Goal: Task Accomplishment & Management: Use online tool/utility

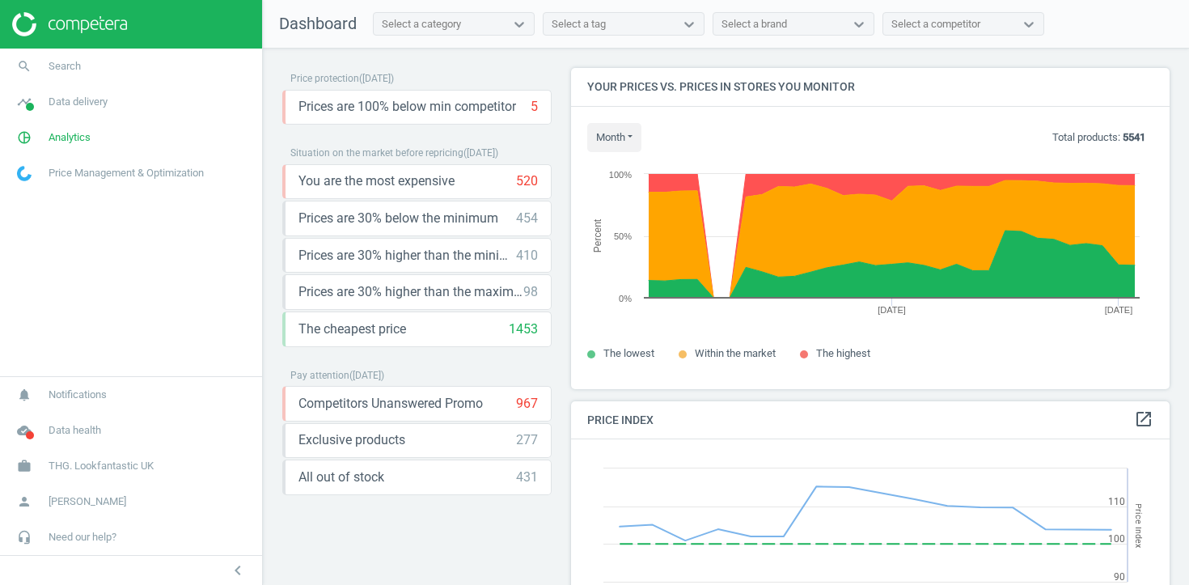
scroll to position [373, 599]
drag, startPoint x: 98, startPoint y: 95, endPoint x: 96, endPoint y: 135, distance: 39.7
click at [98, 96] on span "Data delivery" at bounding box center [78, 102] width 59 height 15
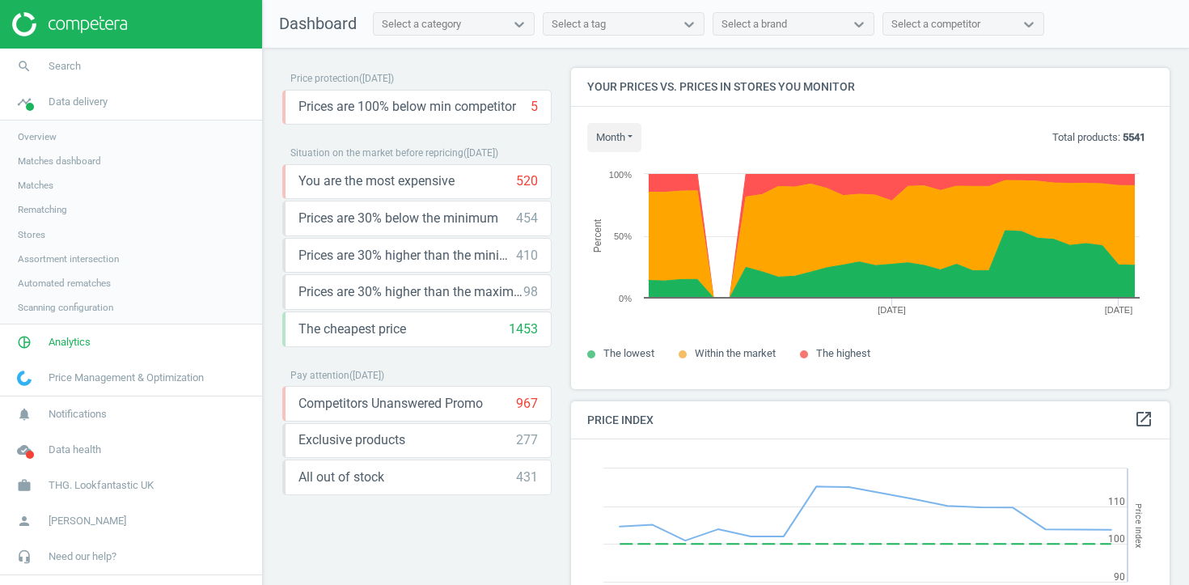
click at [32, 233] on span "Stores" at bounding box center [32, 234] width 28 height 13
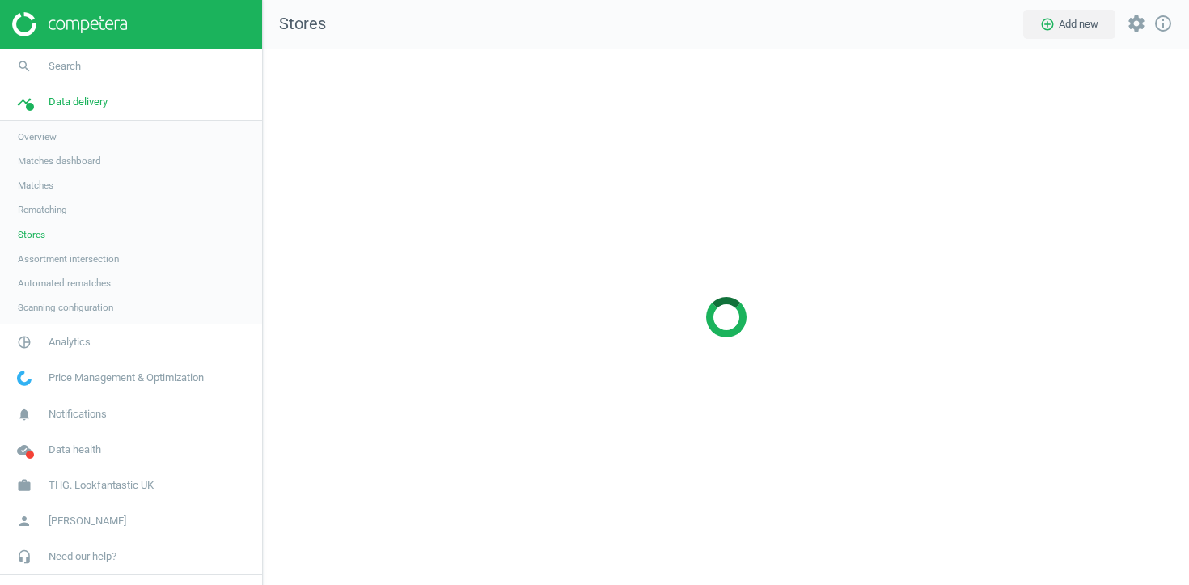
scroll to position [537, 927]
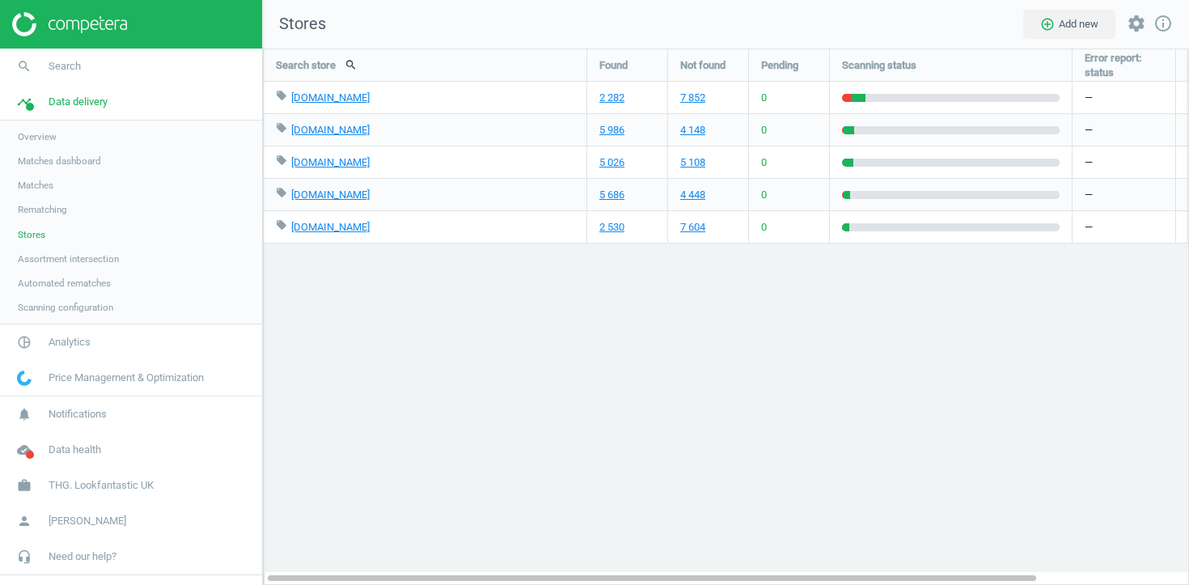
click at [39, 186] on span "Matches" at bounding box center [36, 185] width 36 height 13
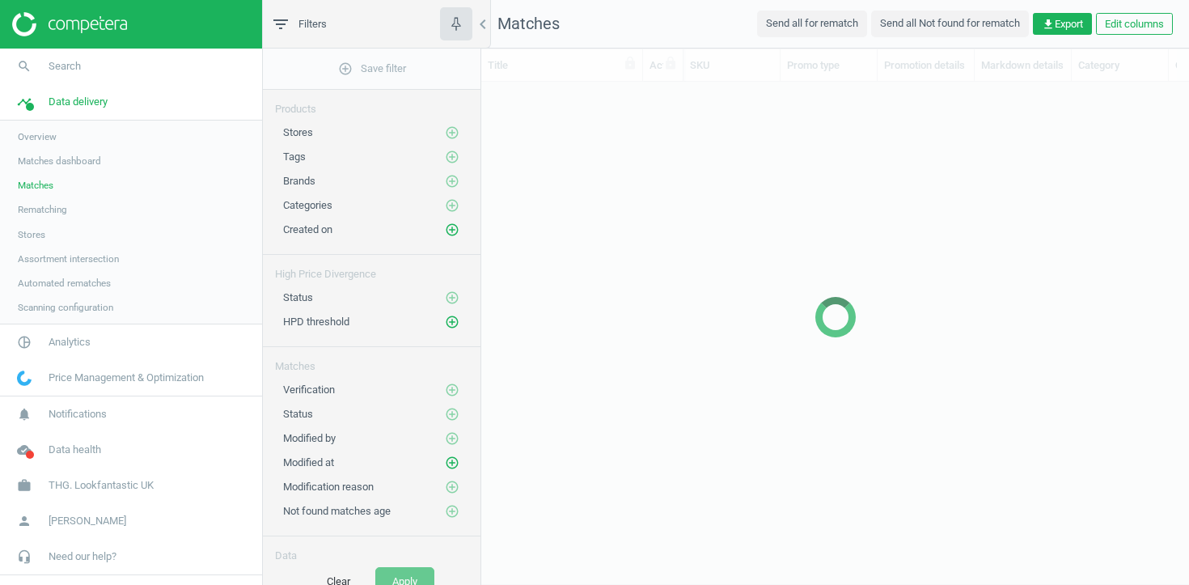
scroll to position [472, 708]
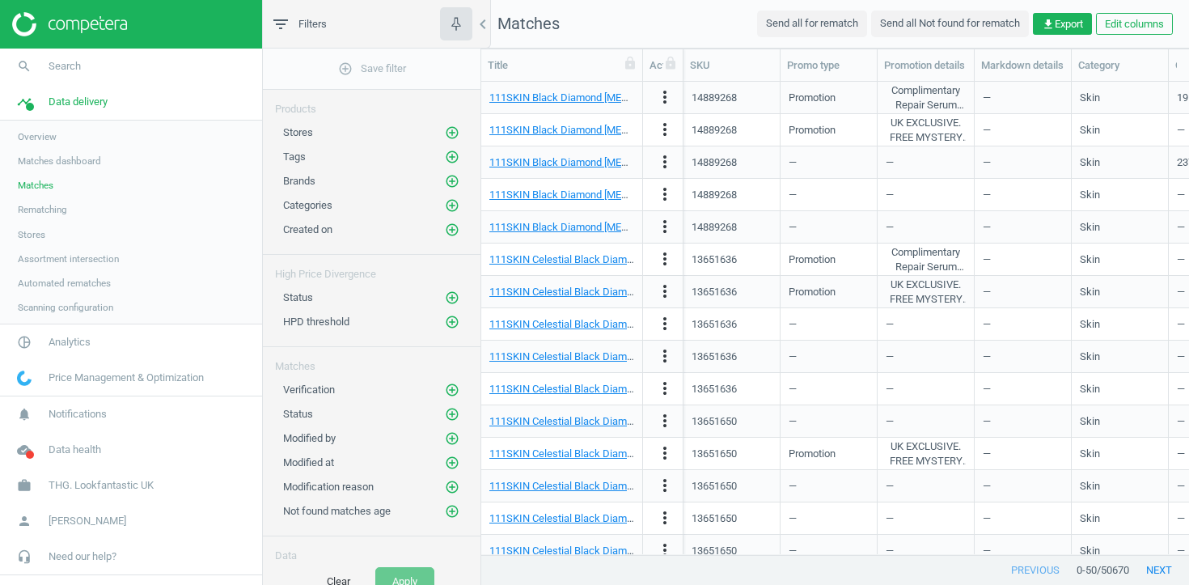
click at [61, 228] on link "Stores" at bounding box center [131, 234] width 262 height 24
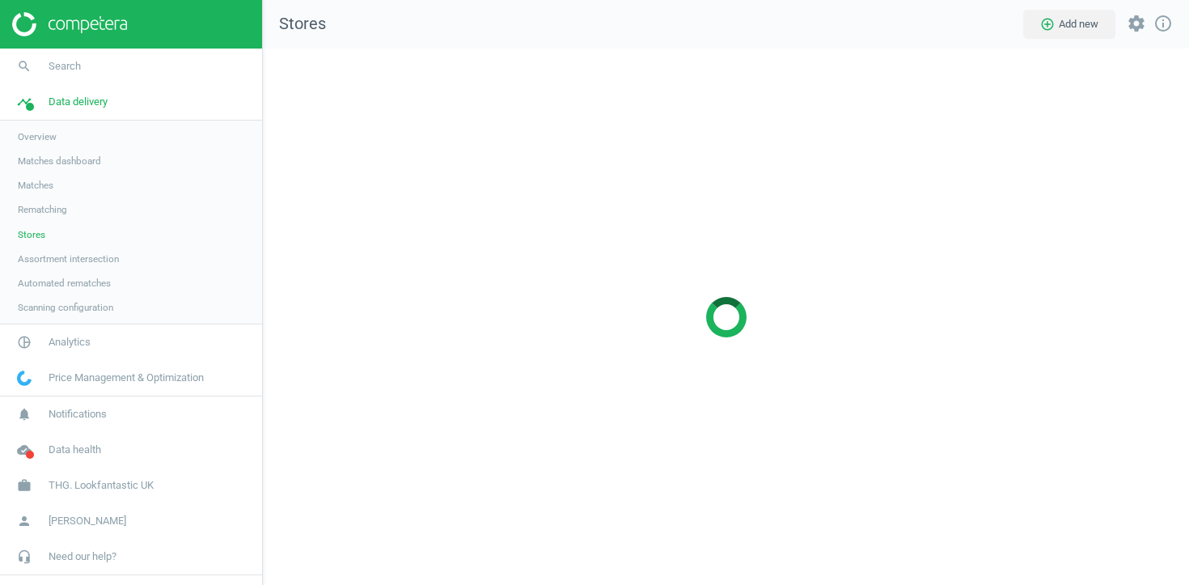
scroll to position [537, 927]
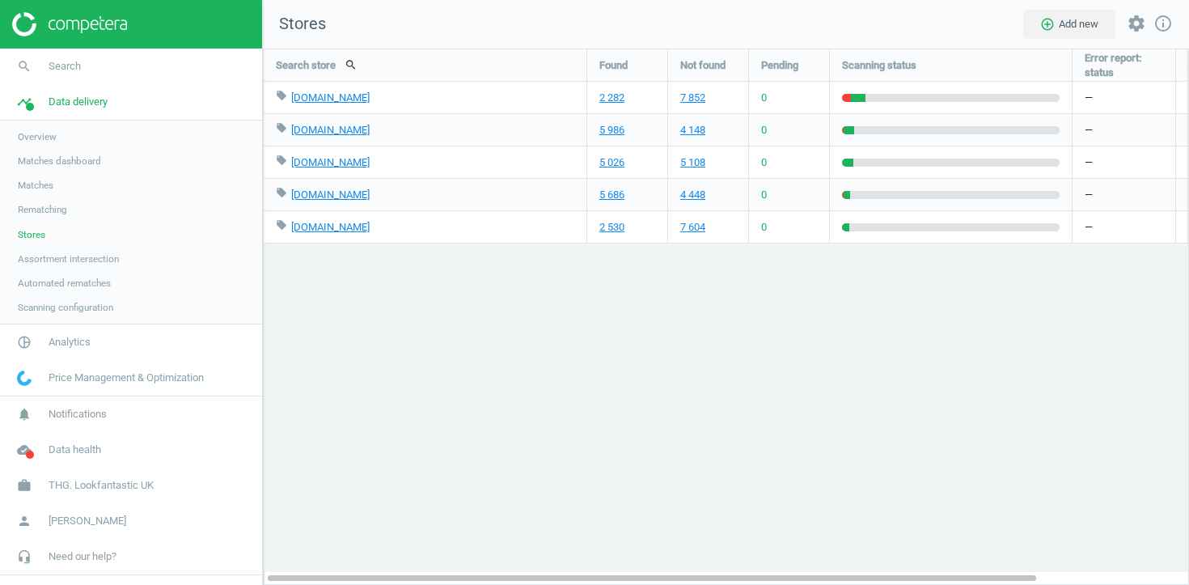
click at [44, 184] on span "Matches" at bounding box center [36, 185] width 36 height 13
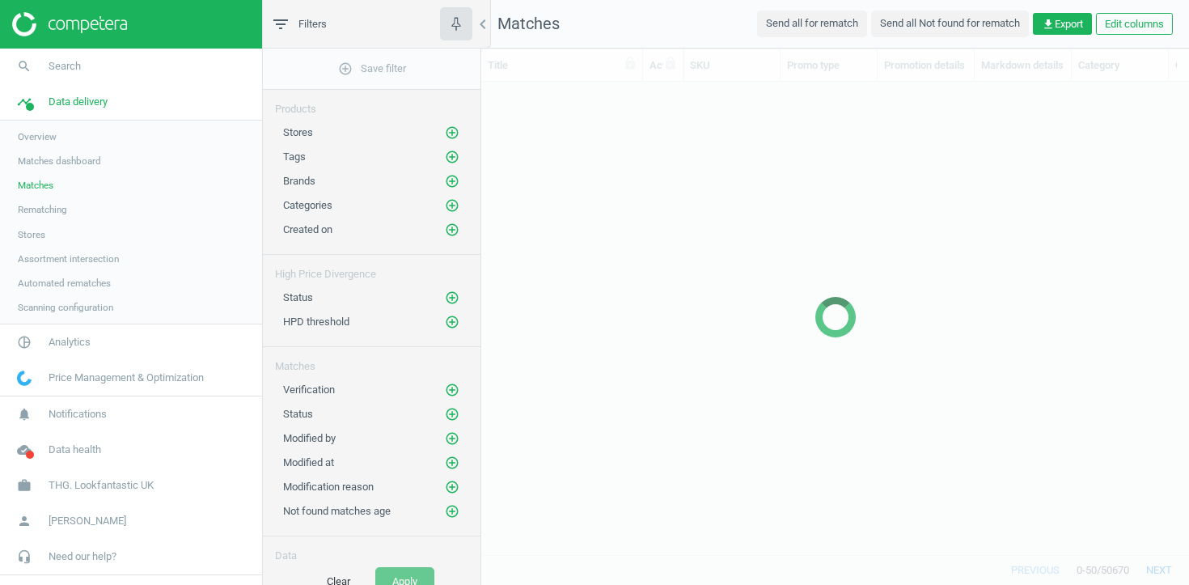
scroll to position [472, 708]
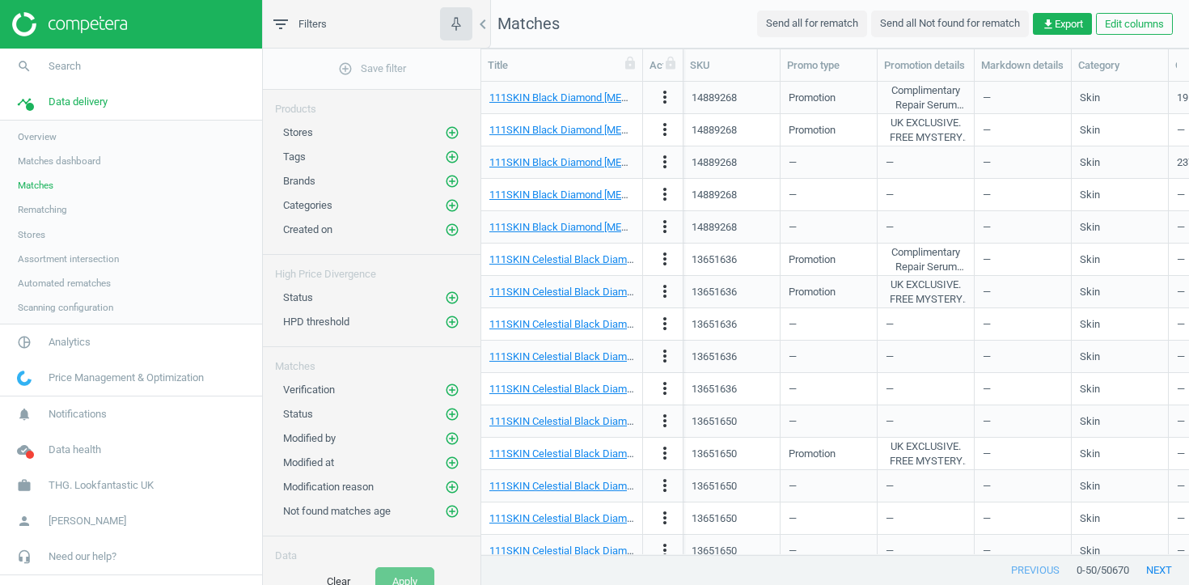
click at [451, 124] on div "Stores add_circle_outline" at bounding box center [372, 128] width 218 height 24
click at [450, 129] on icon "add_circle_outline" at bounding box center [452, 132] width 15 height 15
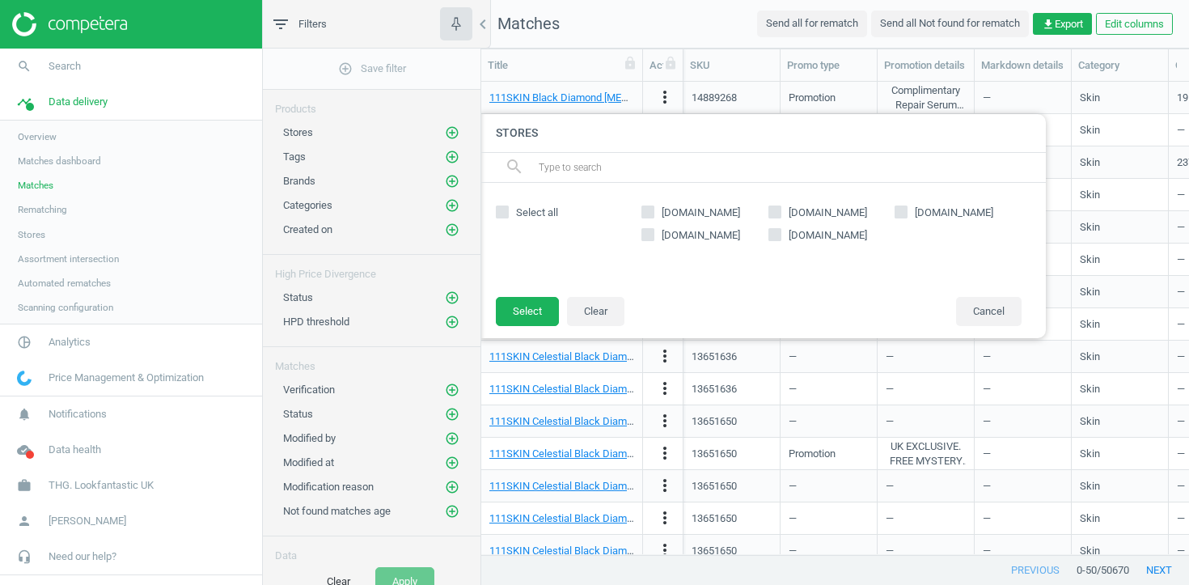
click at [800, 211] on span "[DOMAIN_NAME]" at bounding box center [828, 212] width 85 height 15
click at [780, 211] on input "[DOMAIN_NAME]" at bounding box center [774, 211] width 11 height 11
checkbox input "true"
click at [529, 303] on button "Select" at bounding box center [527, 311] width 63 height 29
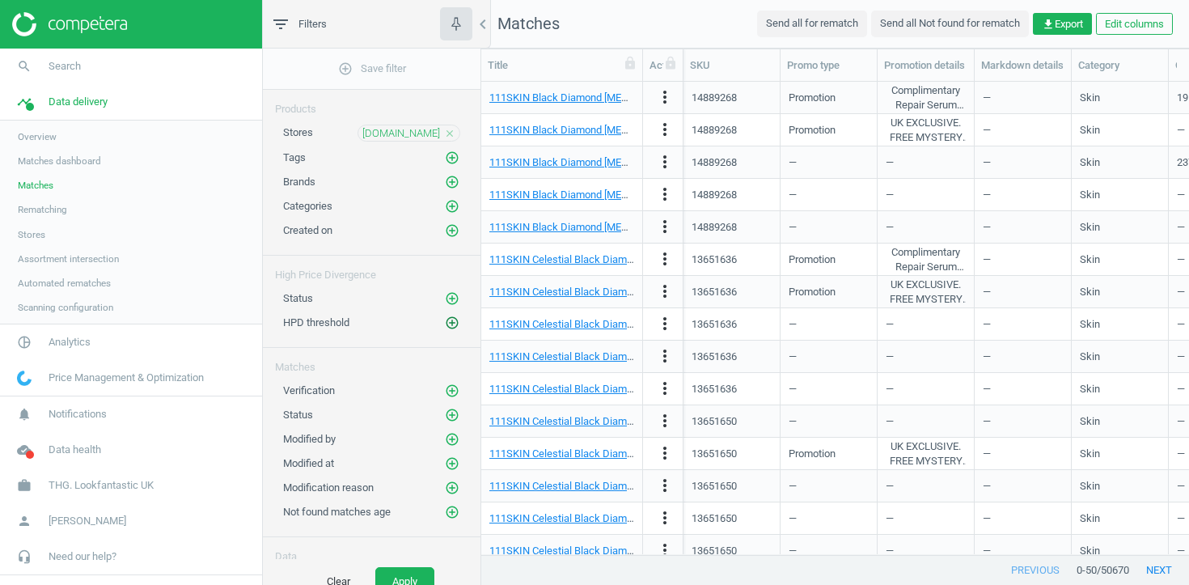
click at [452, 321] on icon "add_circle_outline" at bounding box center [452, 323] width 15 height 15
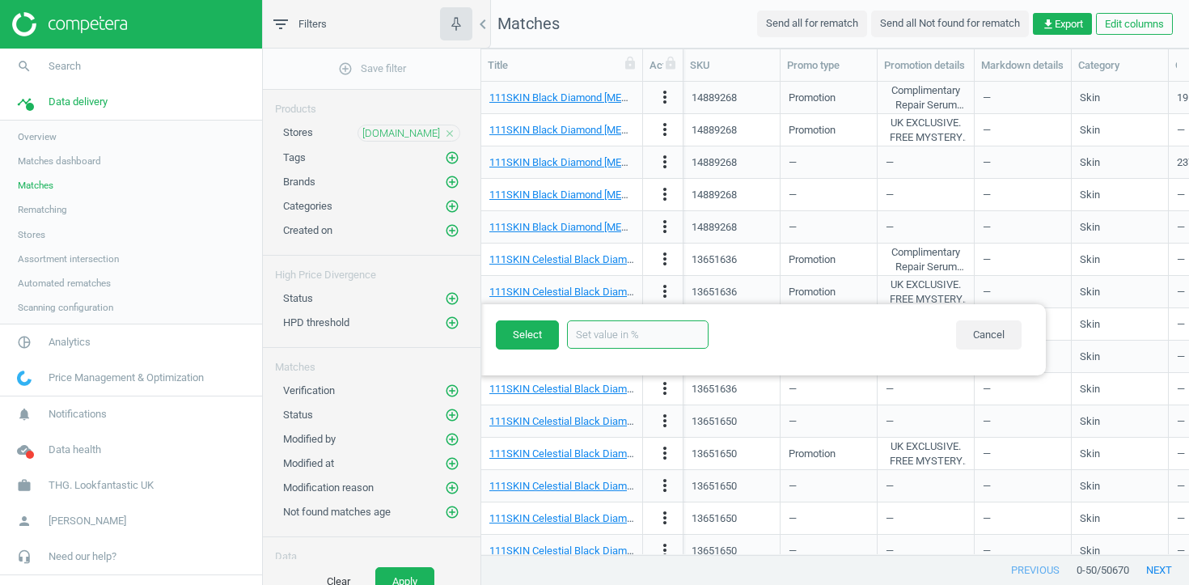
click at [644, 331] on input "text" at bounding box center [638, 334] width 142 height 28
type input "50"
click at [529, 340] on button "Select" at bounding box center [527, 334] width 63 height 29
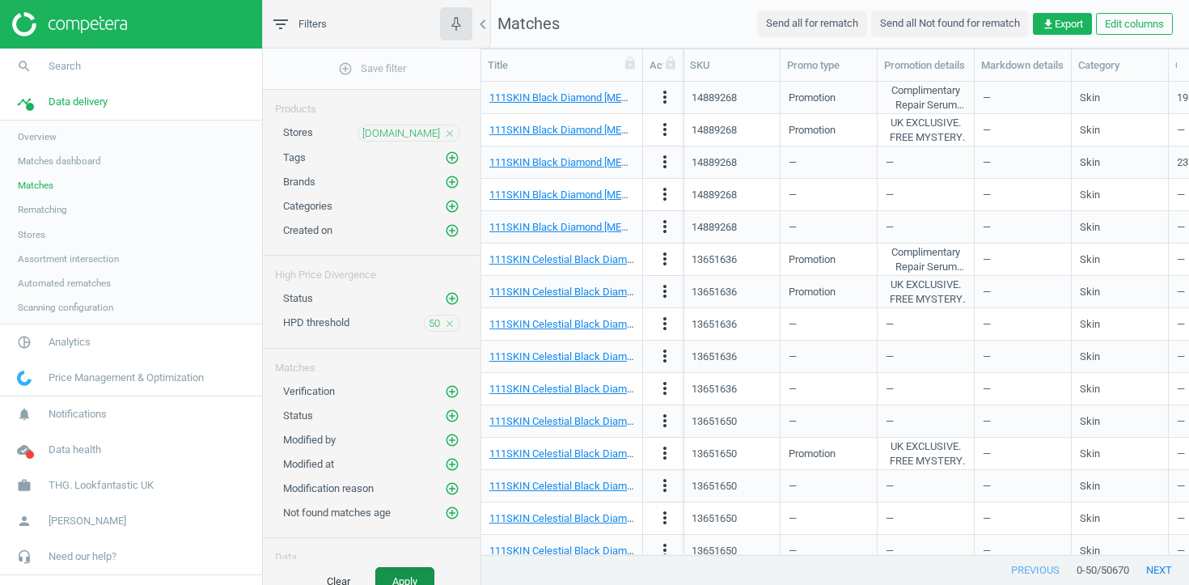
click at [400, 578] on button "Apply" at bounding box center [404, 581] width 59 height 29
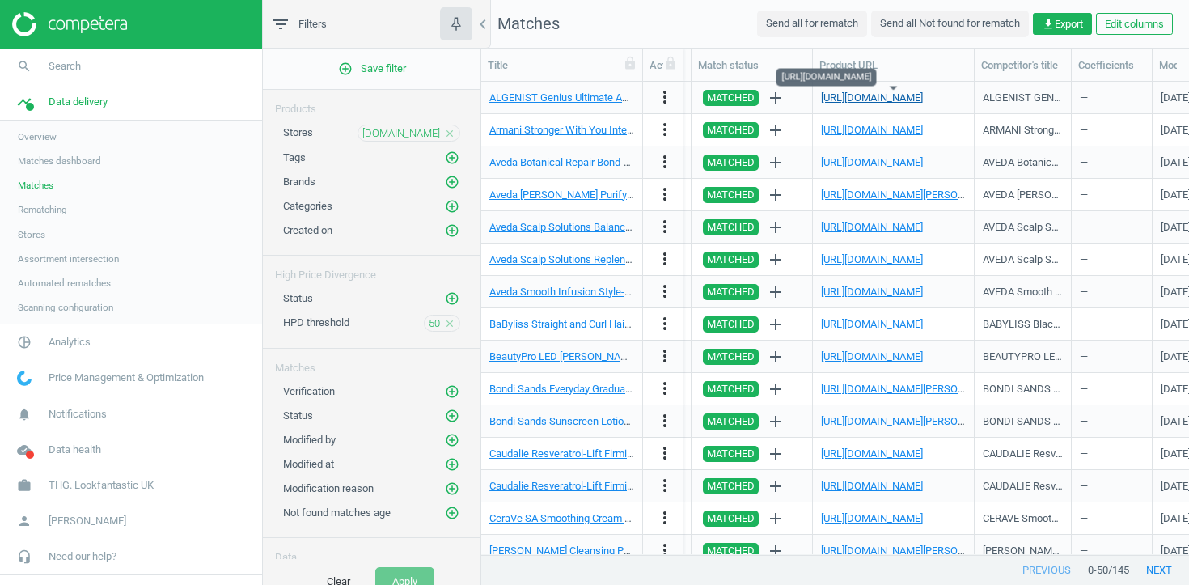
click at [923, 94] on link "[URL][DOMAIN_NAME]" at bounding box center [872, 97] width 102 height 12
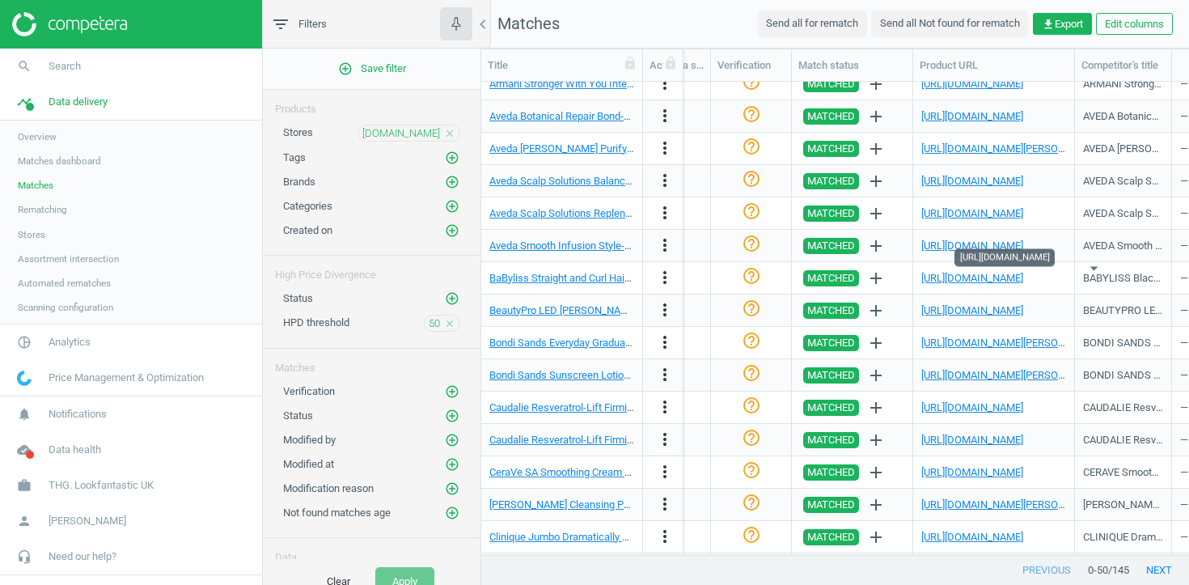
scroll to position [0, 1769]
click at [1001, 276] on link "[URL][DOMAIN_NAME]" at bounding box center [972, 278] width 102 height 12
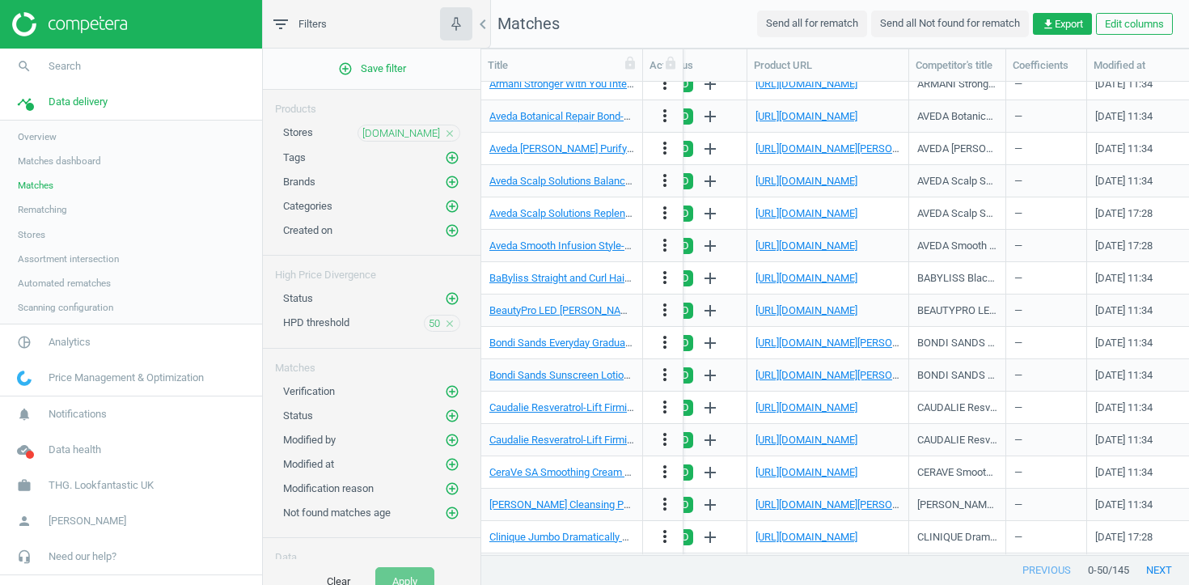
scroll to position [0, 1934]
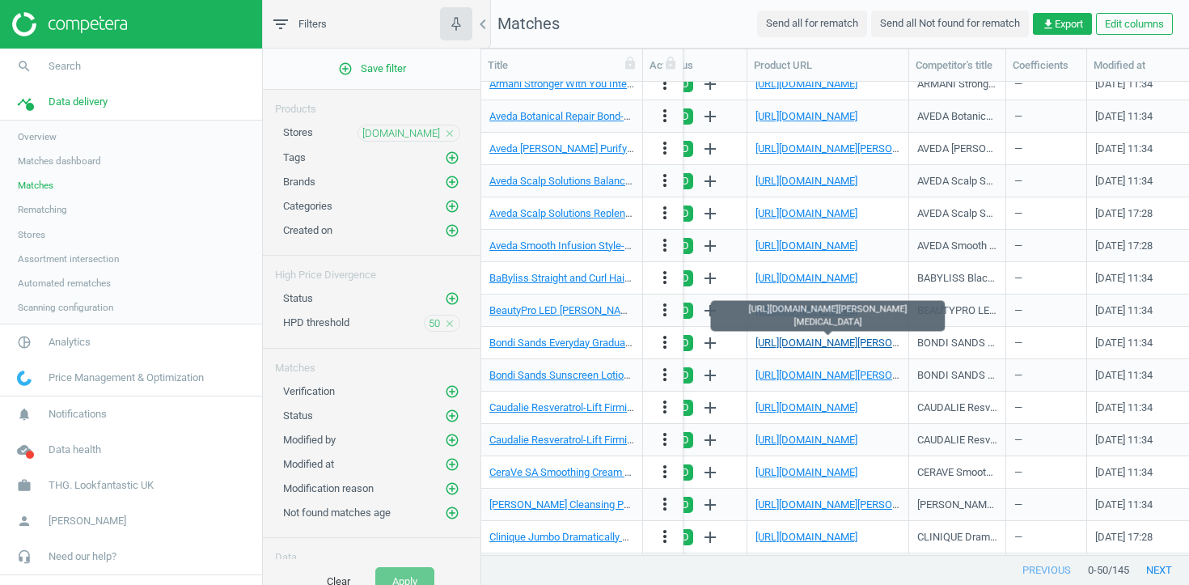
click at [838, 337] on link "[URL][DOMAIN_NAME][PERSON_NAME][MEDICAL_DATA]" at bounding box center [885, 343] width 258 height 12
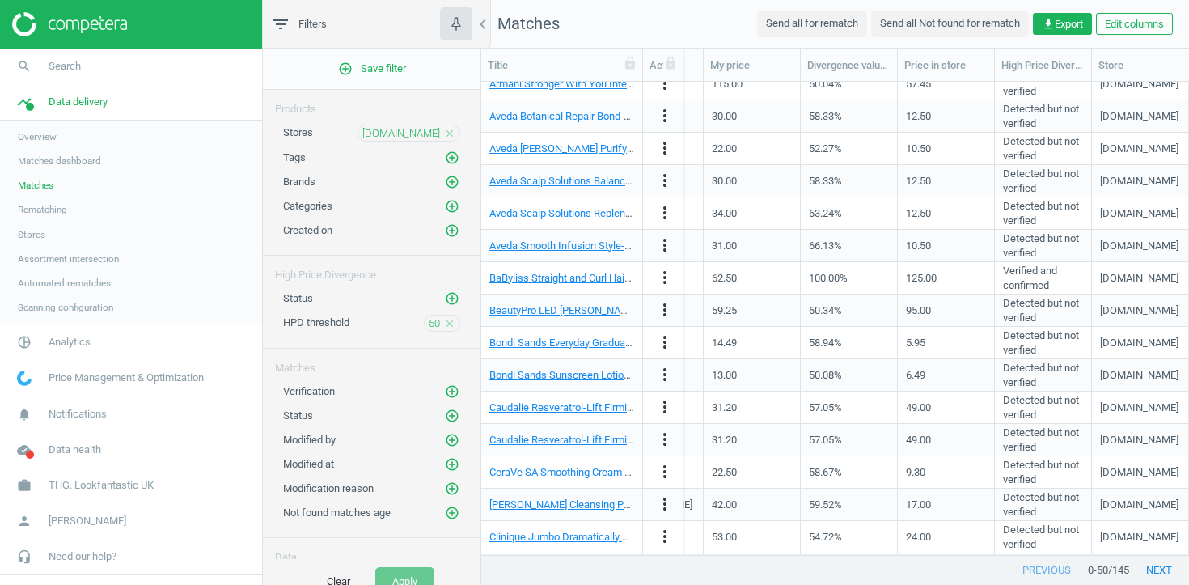
scroll to position [0, 991]
click at [662, 342] on icon "more_vert" at bounding box center [664, 342] width 19 height 19
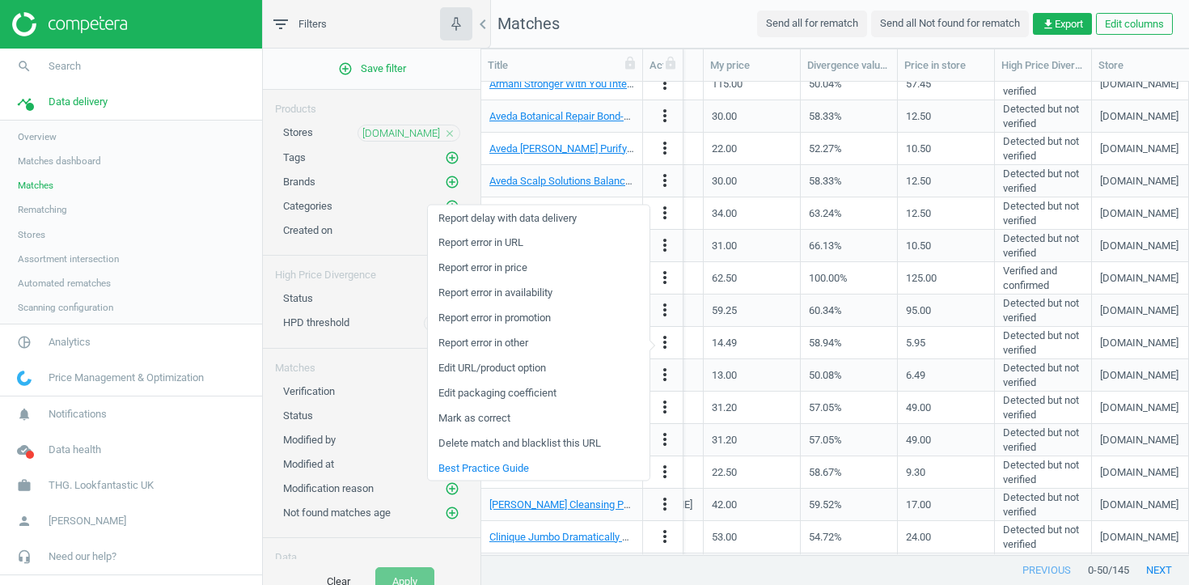
click at [536, 366] on link "Edit URL/product option" at bounding box center [539, 367] width 222 height 25
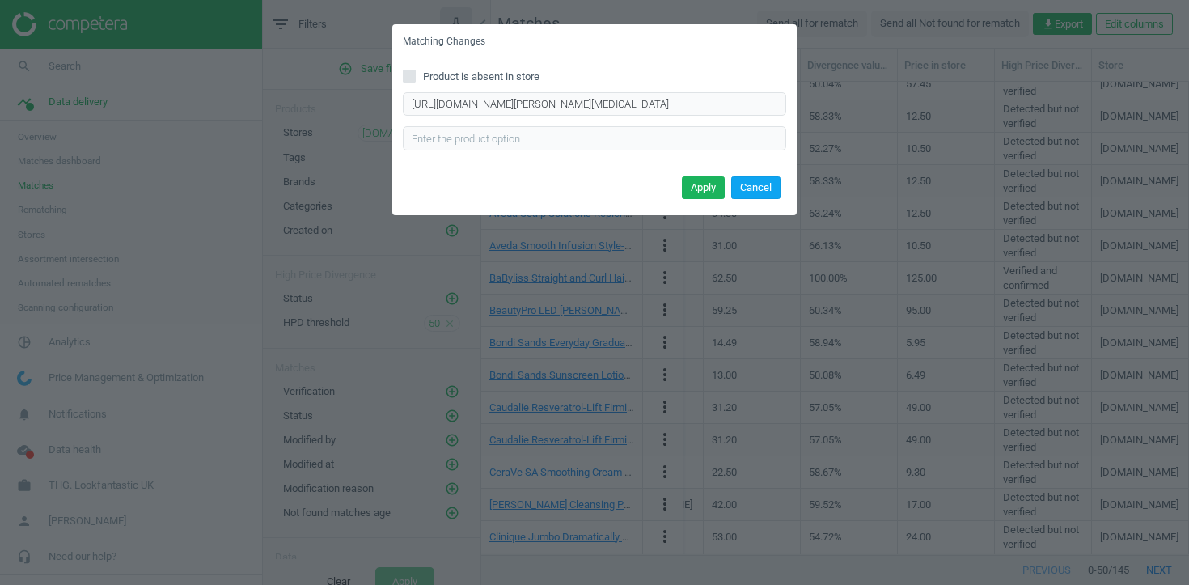
click at [773, 192] on button "Cancel" at bounding box center [755, 187] width 49 height 23
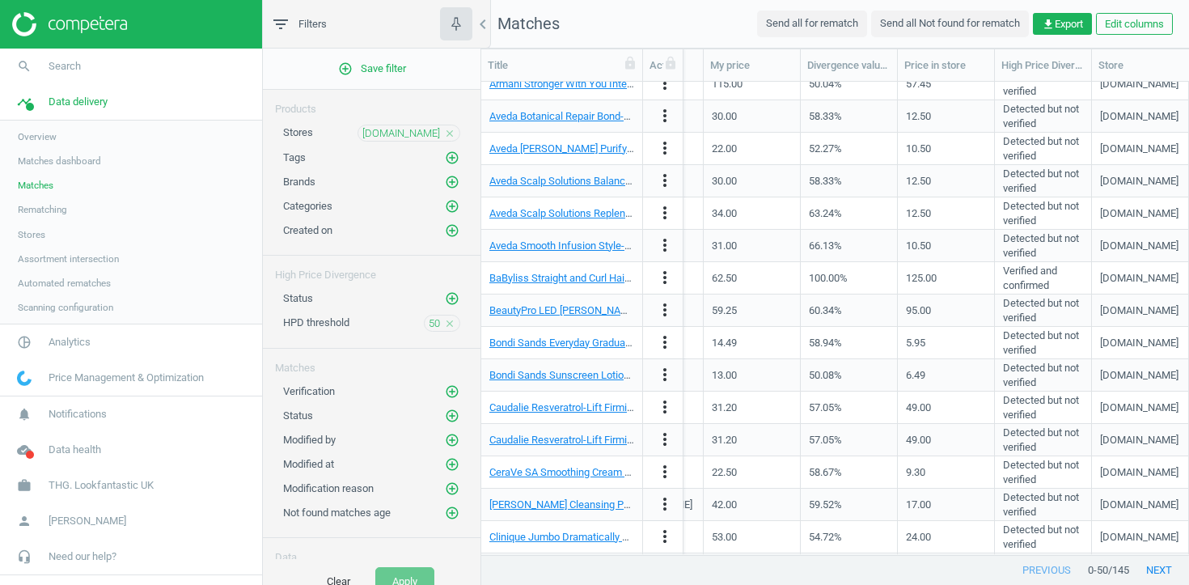
click at [794, 363] on div "13.00" at bounding box center [752, 375] width 97 height 32
